Goal: Find specific page/section: Find specific page/section

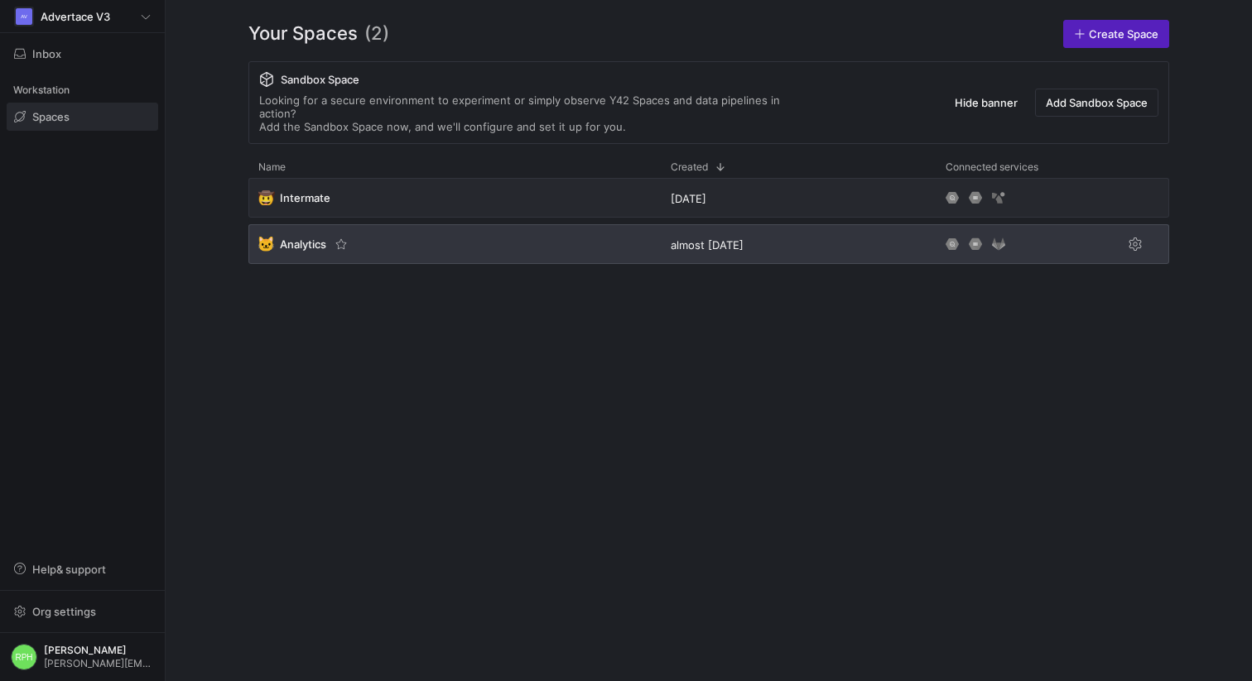
click at [303, 238] on span "Analytics" at bounding box center [303, 244] width 46 height 13
